Goal: Download file/media

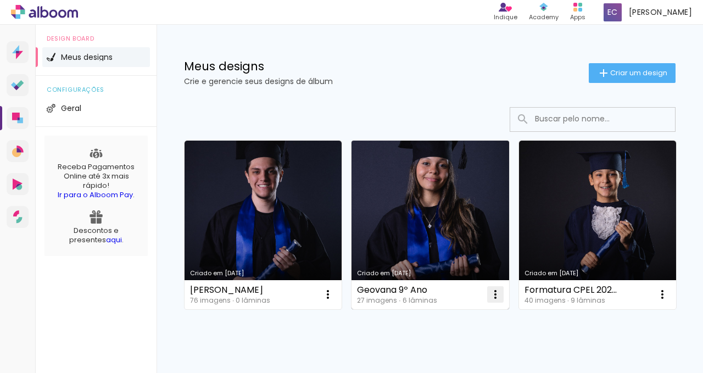
click at [335, 294] on iron-icon at bounding box center [327, 294] width 13 height 13
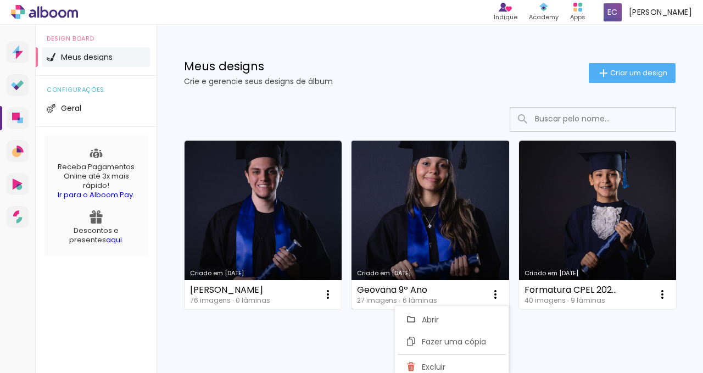
click at [413, 247] on link "Criado em [DATE]" at bounding box center [430, 225] width 157 height 169
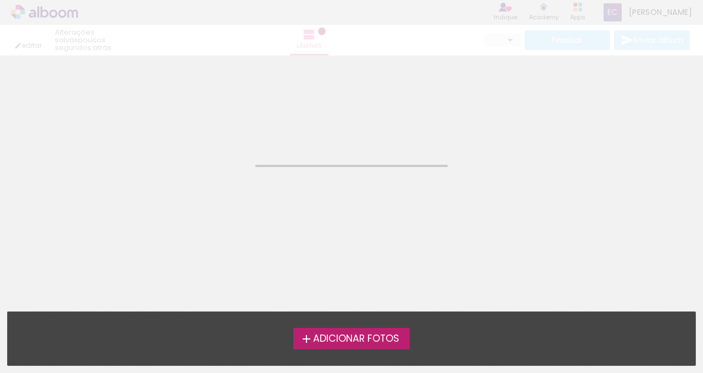
click at [413, 247] on neon-animated-pages "Confirmar Cancelar" at bounding box center [351, 214] width 703 height 318
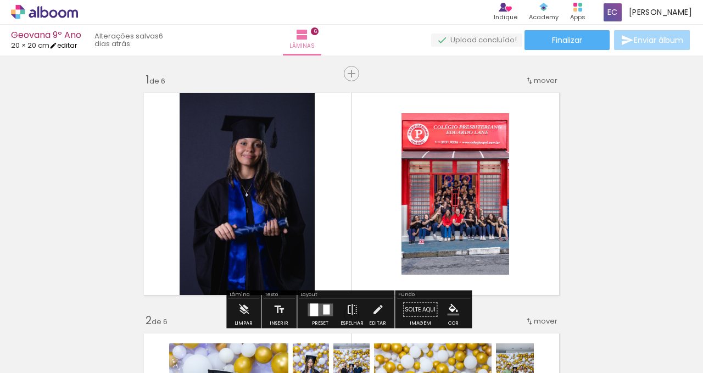
click at [71, 44] on link "editar" at bounding box center [62, 45] width 27 height 9
type input "4"
type input "20,4"
type input "40,8"
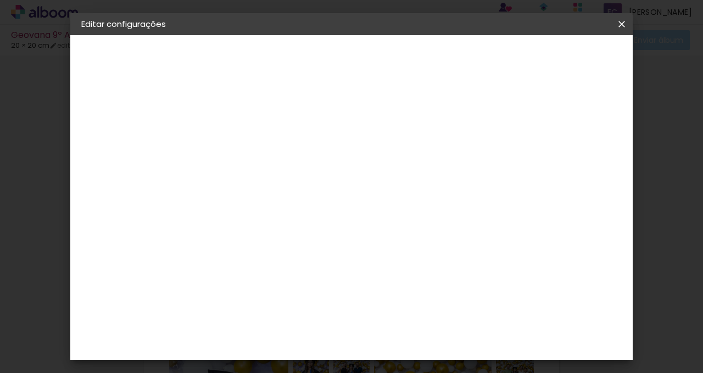
click at [0, 0] on slot "Geovana 9º Ano" at bounding box center [0, 0] width 0 height 0
click at [261, 150] on input "Geovana 9º Ano" at bounding box center [261, 147] width 0 height 17
type input "Giovana 9º Ano"
type paper-input "Giovana 9º Ano"
click at [0, 0] on slot "Avançar" at bounding box center [0, 0] width 0 height 0
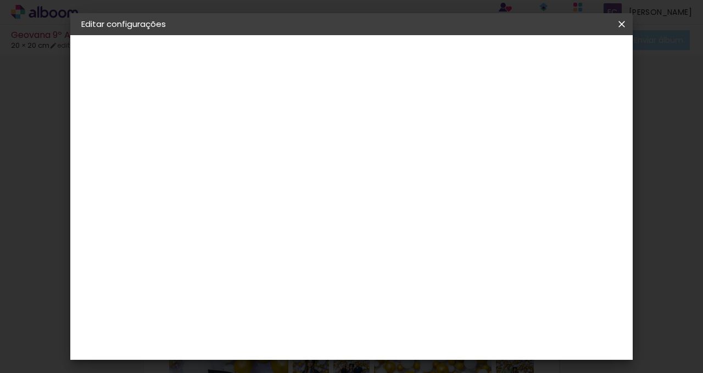
click at [466, 59] on div "Voltar Avançar" at bounding box center [411, 58] width 109 height 19
click at [618, 23] on iron-icon at bounding box center [621, 24] width 13 height 11
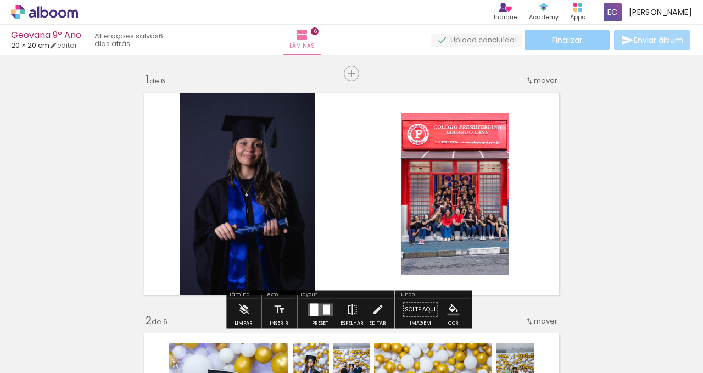
click at [546, 39] on paper-button "Finalizar" at bounding box center [567, 40] width 85 height 20
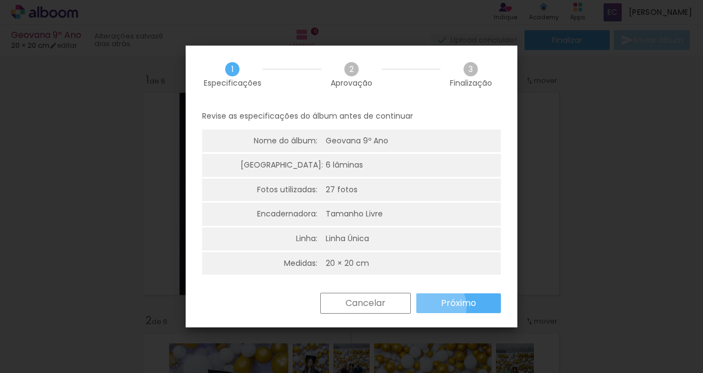
click at [426, 304] on paper-button "Próximo" at bounding box center [458, 303] width 85 height 20
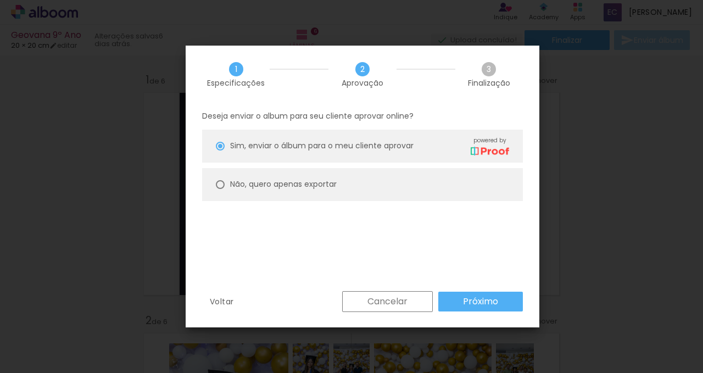
click at [222, 179] on paper-radio-button "Não, quero apenas exportar" at bounding box center [362, 184] width 321 height 33
type paper-radio-button "on"
click at [0, 0] on slot "Próximo" at bounding box center [0, 0] width 0 height 0
type input "Alta, 300 DPI"
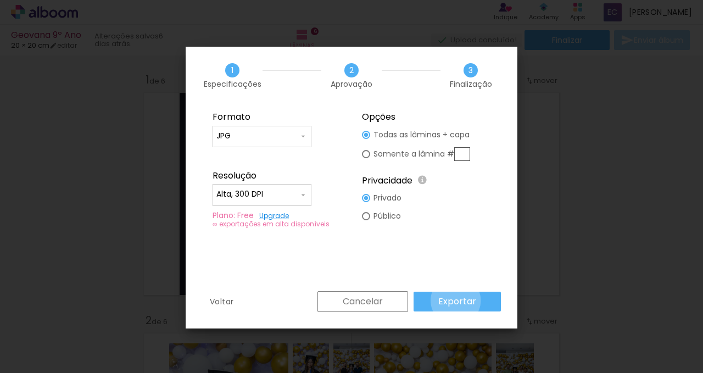
click at [0, 0] on slot "Exportar" at bounding box center [0, 0] width 0 height 0
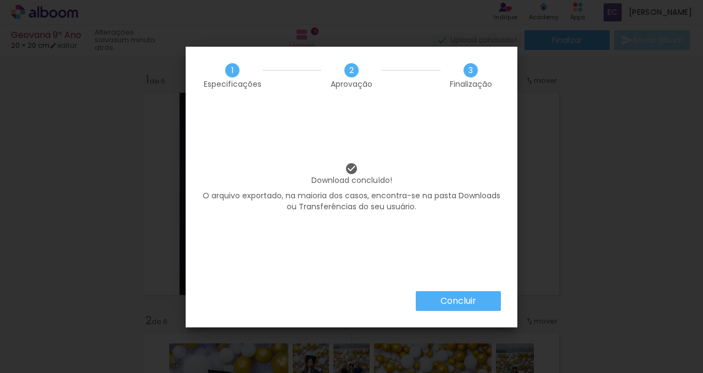
click at [480, 300] on paper-button "Concluir" at bounding box center [458, 301] width 85 height 20
